Goal: Information Seeking & Learning: Check status

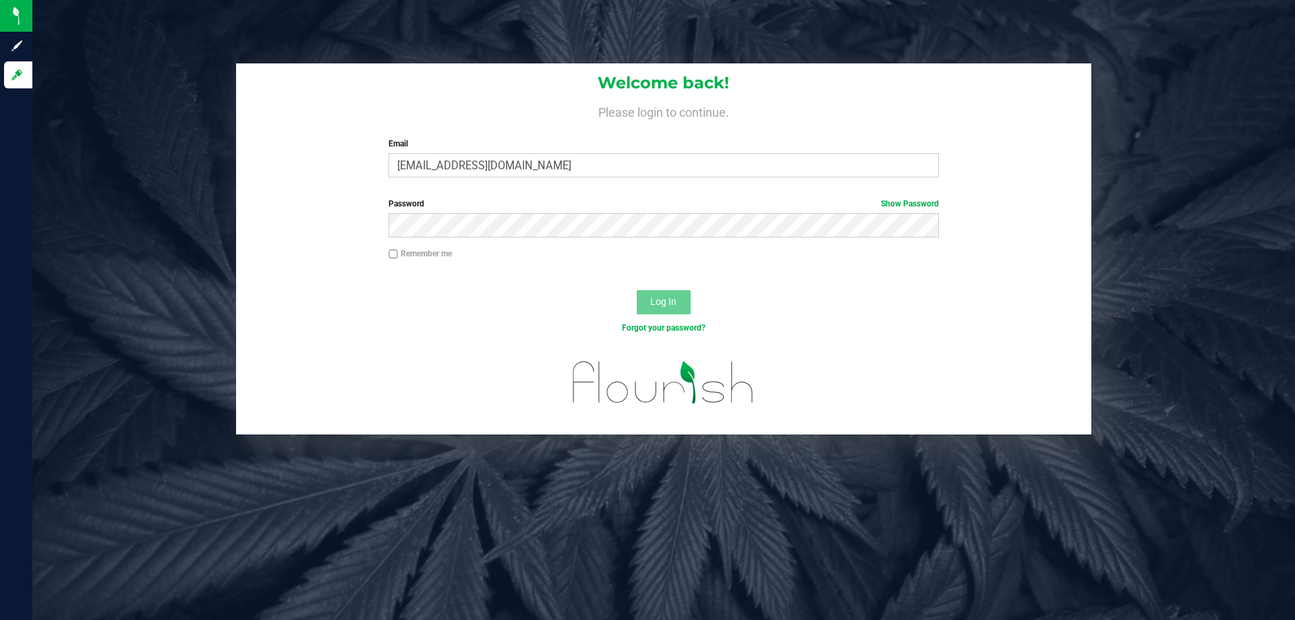
type input "[EMAIL_ADDRESS][DOMAIN_NAME]"
click at [637, 290] on button "Log In" at bounding box center [664, 302] width 54 height 24
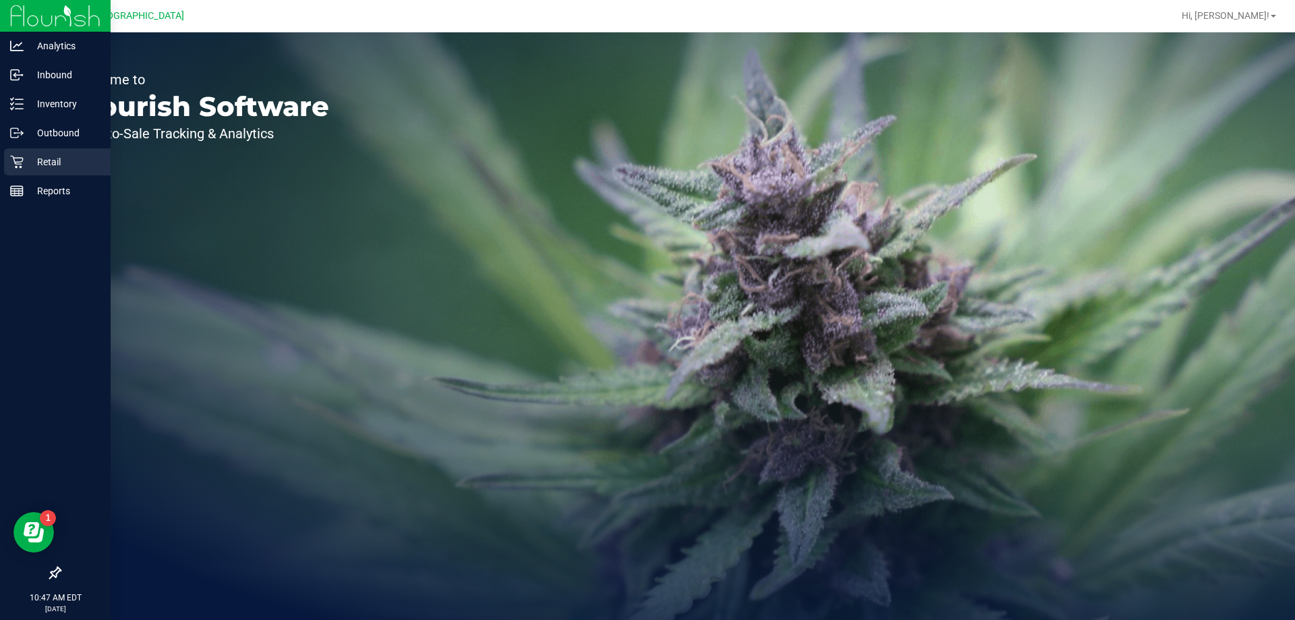
click at [22, 156] on icon at bounding box center [16, 161] width 13 height 13
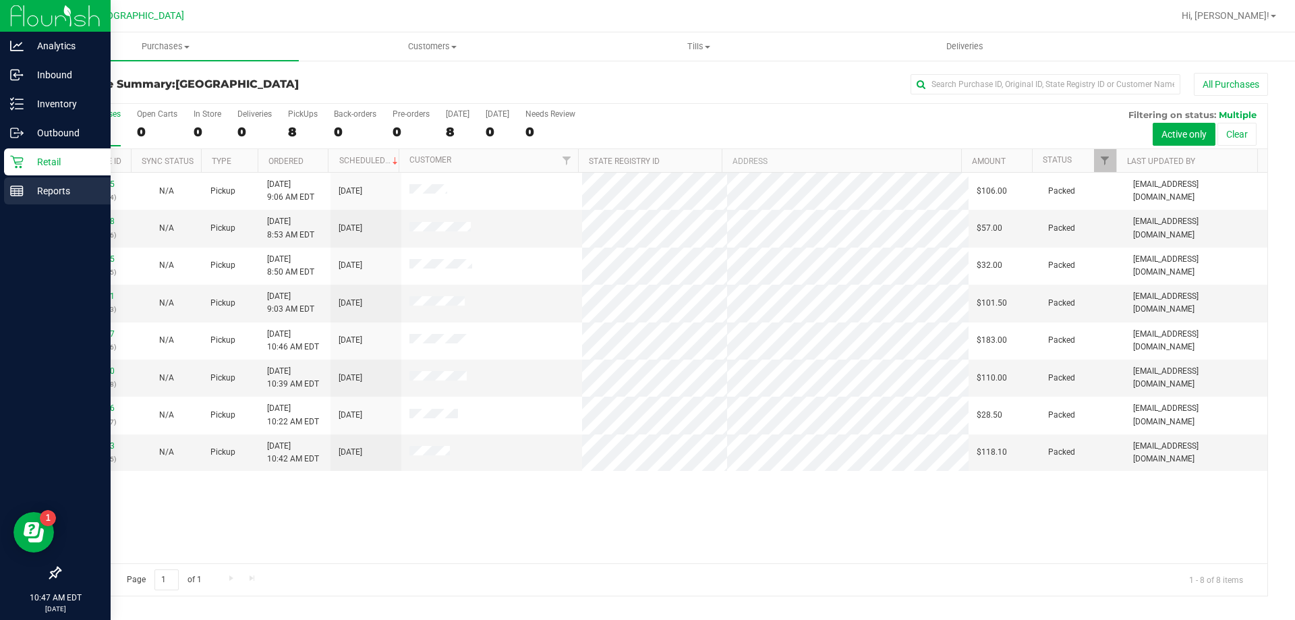
click at [36, 196] on p "Reports" at bounding box center [64, 191] width 81 height 16
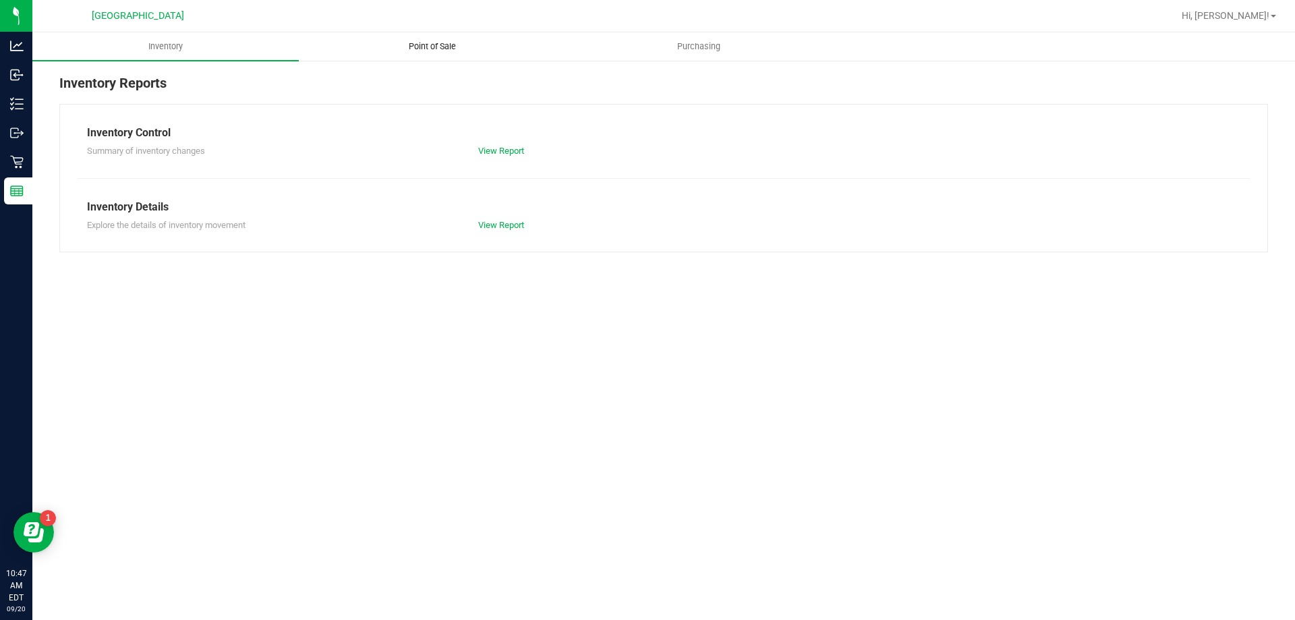
click at [448, 45] on span "Point of Sale" at bounding box center [432, 46] width 84 height 12
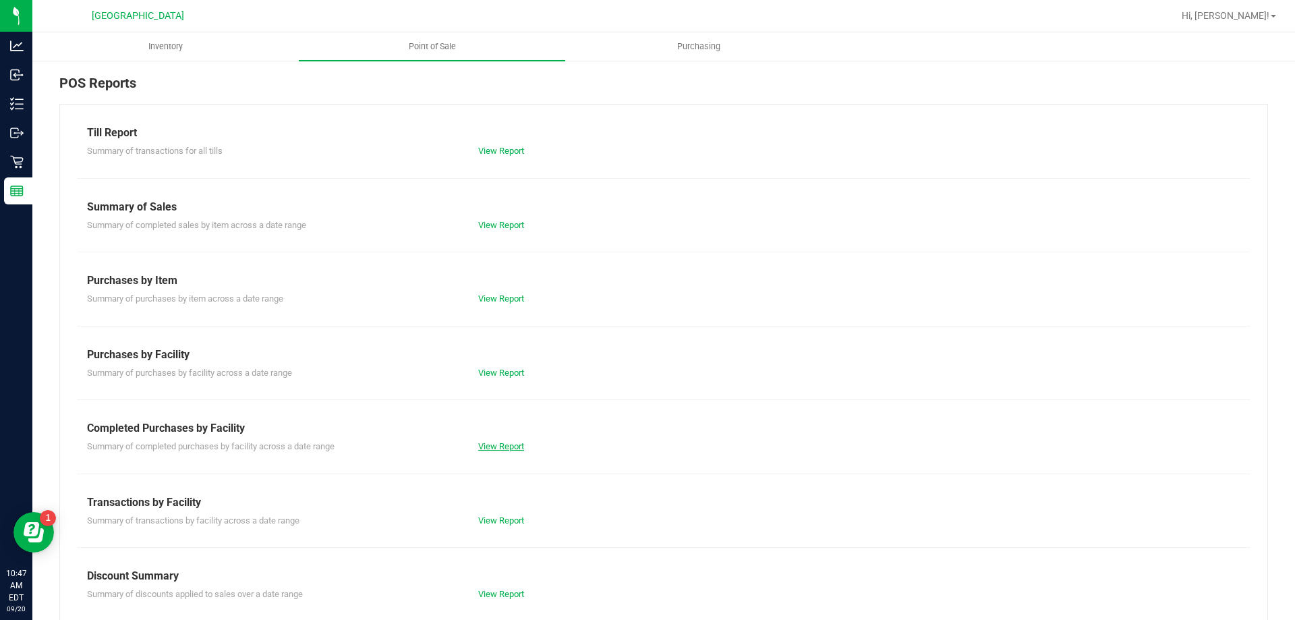
click at [494, 450] on link "View Report" at bounding box center [501, 446] width 46 height 10
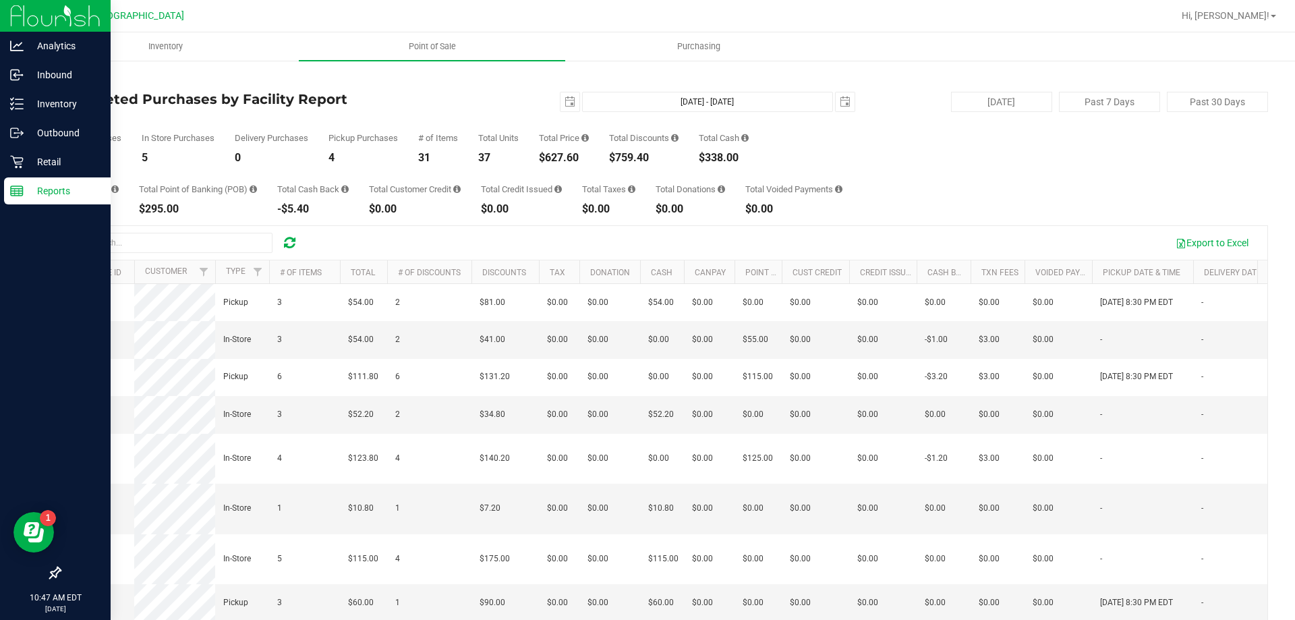
click at [63, 18] on img at bounding box center [55, 16] width 90 height 32
